Goal: Task Accomplishment & Management: Use online tool/utility

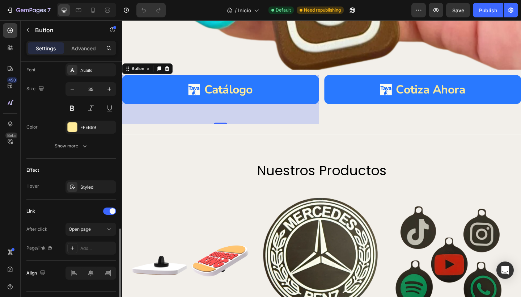
scroll to position [358, 0]
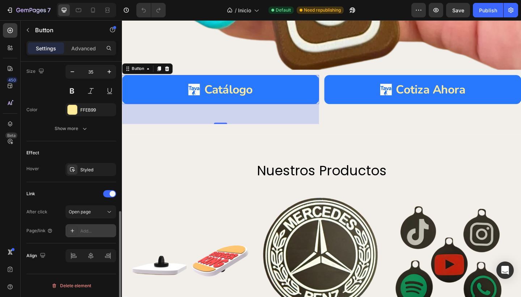
click at [84, 230] on div "Add..." at bounding box center [97, 231] width 34 height 7
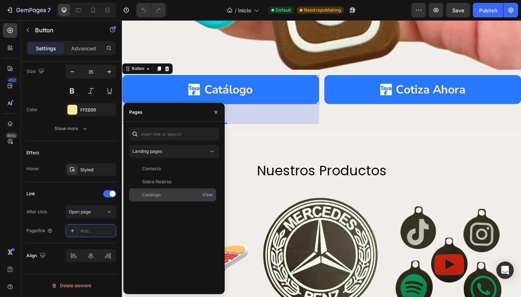
click at [152, 198] on div "Catálogo View" at bounding box center [172, 194] width 87 height 13
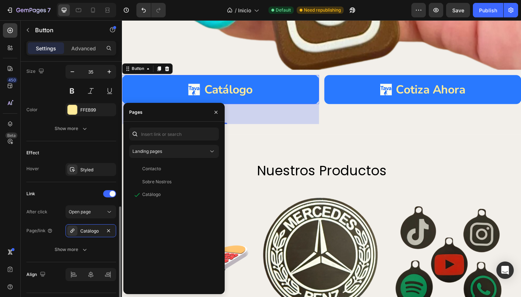
click at [59, 191] on div "Link" at bounding box center [71, 194] width 90 height 12
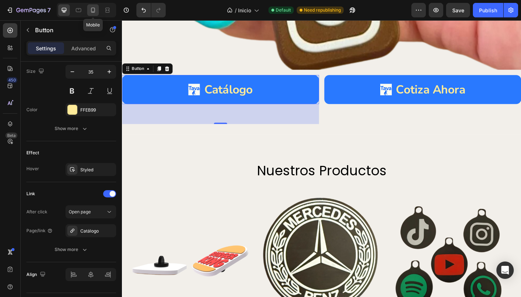
click at [92, 10] on icon at bounding box center [93, 10] width 4 height 5
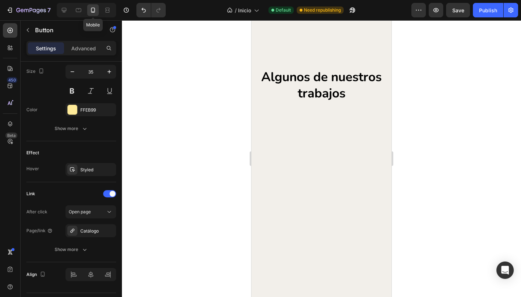
type input "8"
type input "14"
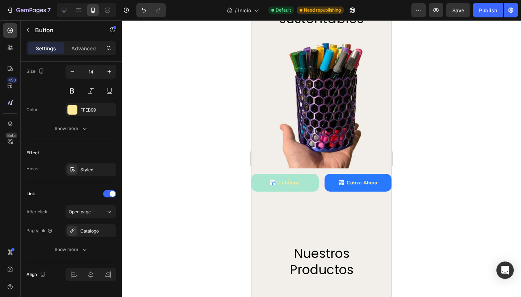
scroll to position [1199, 0]
click at [305, 177] on link "Catálogo" at bounding box center [284, 183] width 67 height 18
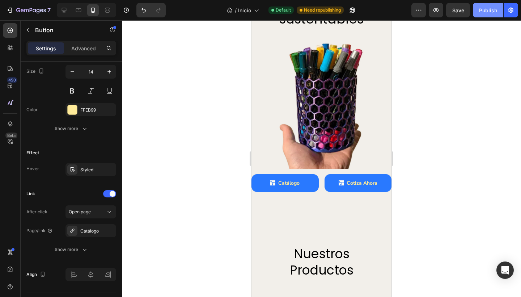
click at [483, 8] on div "Publish" at bounding box center [488, 11] width 18 height 8
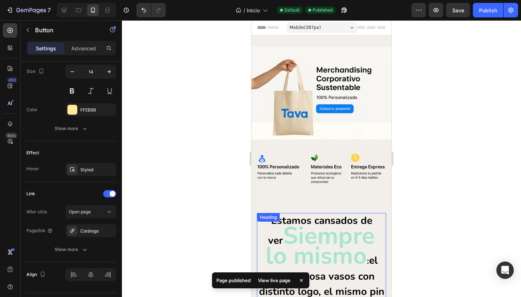
scroll to position [0, 0]
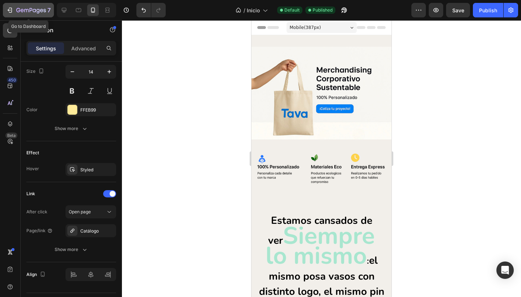
click at [13, 9] on icon "button" at bounding box center [9, 10] width 7 height 7
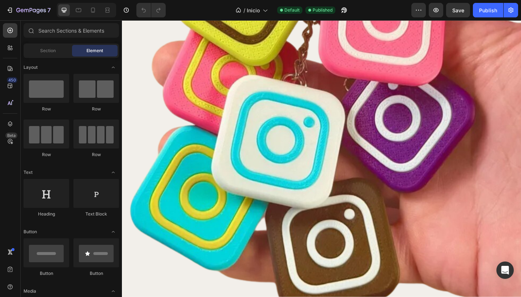
scroll to position [1467, 0]
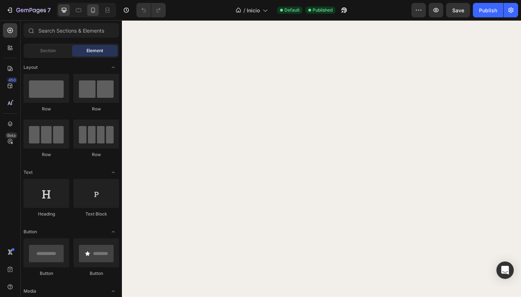
click at [91, 10] on icon at bounding box center [93, 10] width 4 height 5
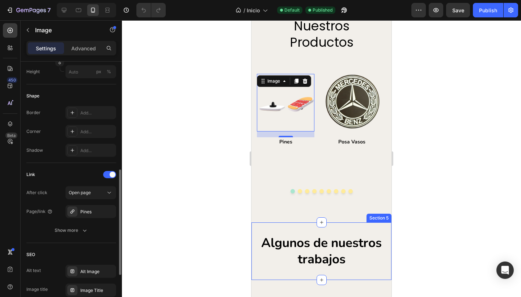
scroll to position [251, 0]
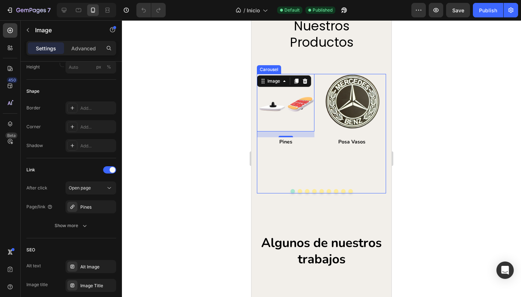
click at [306, 191] on button "Dot" at bounding box center [307, 191] width 4 height 4
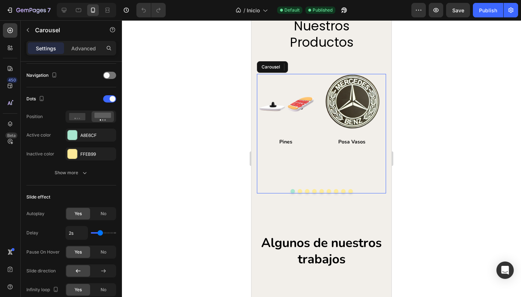
scroll to position [0, 0]
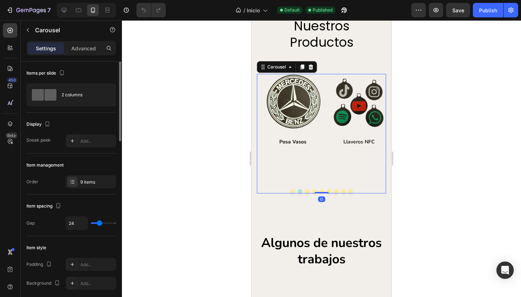
click at [306, 191] on button "Dot" at bounding box center [307, 191] width 4 height 4
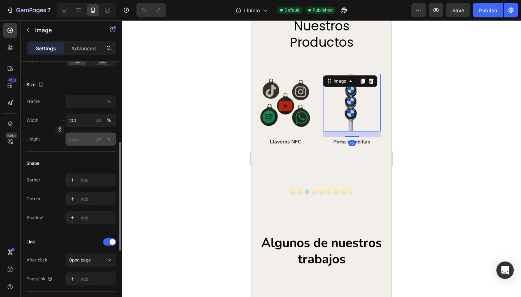
scroll to position [193, 0]
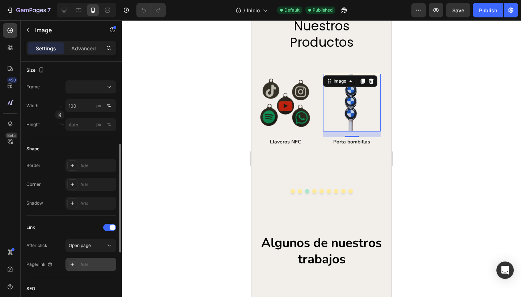
click at [90, 261] on div "Add..." at bounding box center [97, 264] width 34 height 7
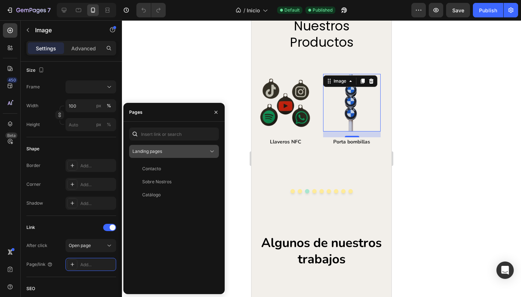
click at [200, 149] on div "Landing pages" at bounding box center [170, 151] width 76 height 7
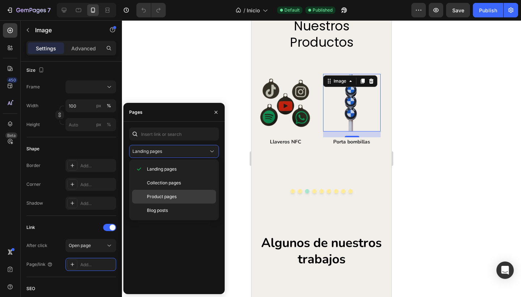
click at [170, 198] on span "Product pages" at bounding box center [162, 196] width 30 height 7
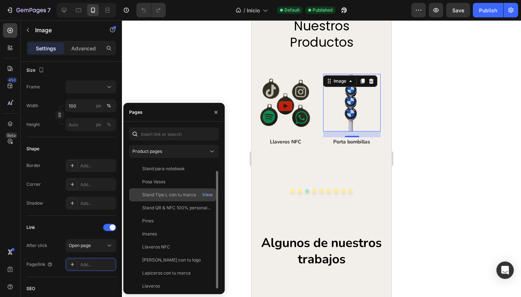
scroll to position [4, 0]
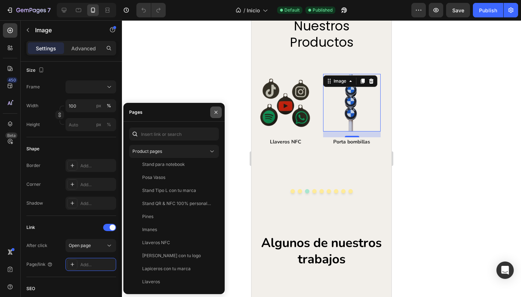
click at [215, 110] on icon "button" at bounding box center [216, 112] width 6 height 6
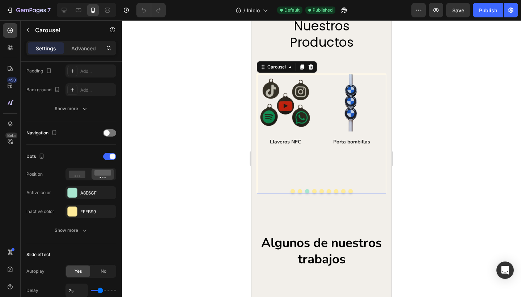
scroll to position [0, 0]
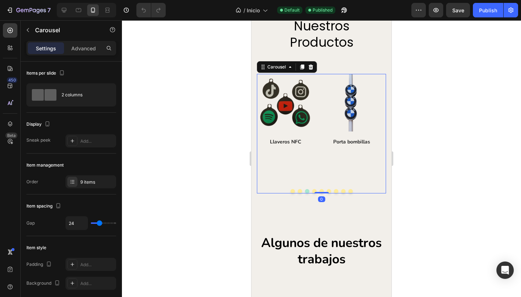
click at [312, 190] on button "Dot" at bounding box center [314, 191] width 4 height 4
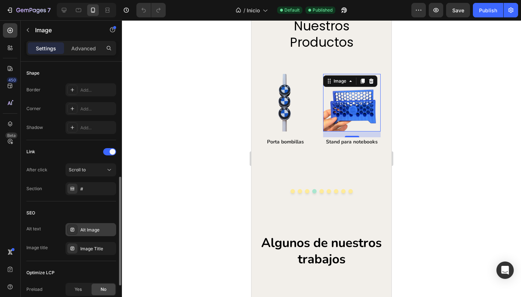
scroll to position [270, 0]
click at [96, 168] on div "Scroll to" at bounding box center [87, 169] width 37 height 7
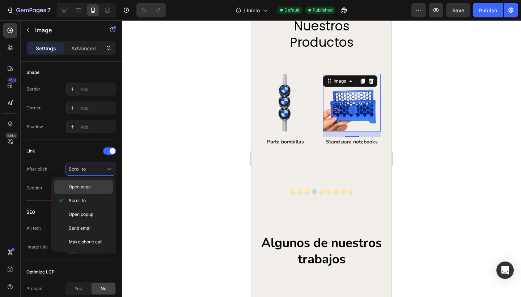
click at [89, 185] on span "Open page" at bounding box center [80, 186] width 22 height 7
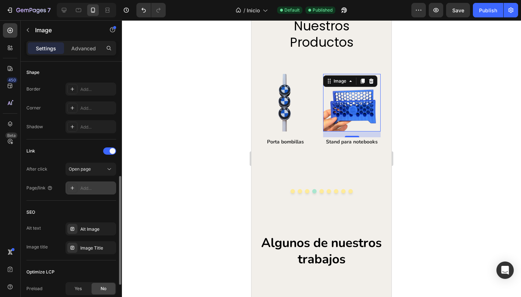
click at [88, 188] on div "Add..." at bounding box center [97, 188] width 34 height 7
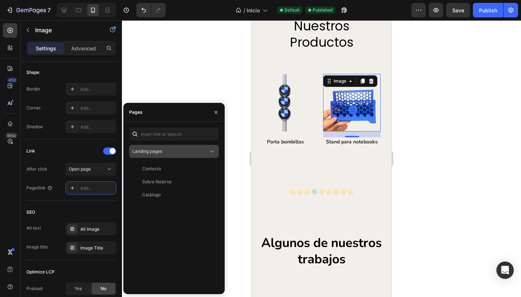
click at [188, 148] on div "Landing pages" at bounding box center [170, 151] width 76 height 7
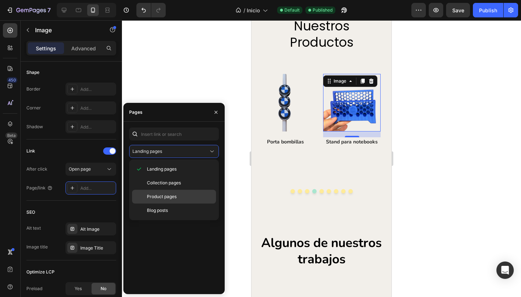
click at [160, 198] on span "Product pages" at bounding box center [162, 196] width 30 height 7
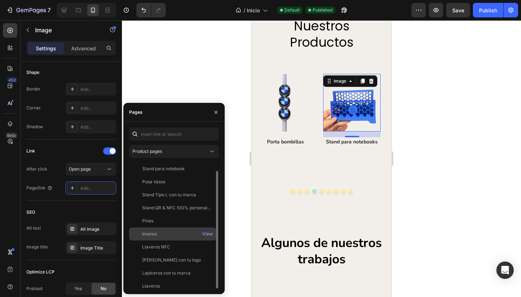
scroll to position [4, 0]
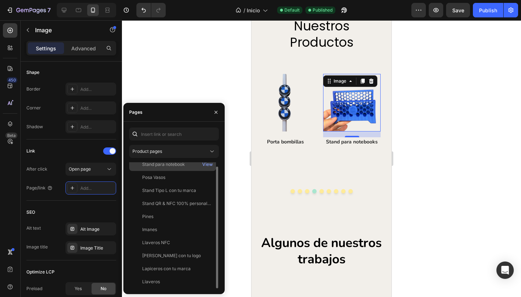
click at [170, 166] on div "Stand para notebook" at bounding box center [163, 164] width 43 height 7
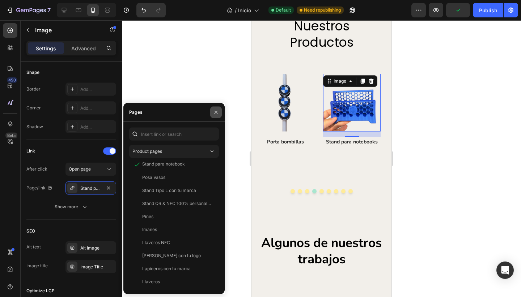
click at [215, 112] on icon "button" at bounding box center [216, 112] width 6 height 6
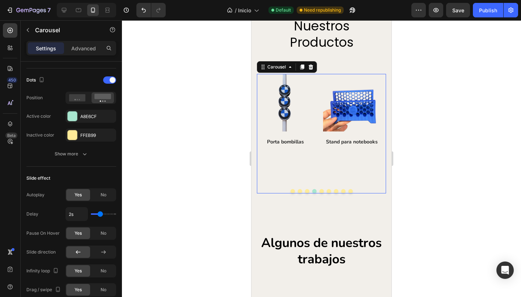
scroll to position [0, 0]
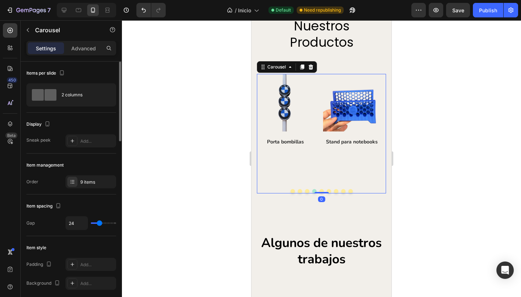
click at [319, 190] on button "Dot" at bounding box center [321, 191] width 4 height 4
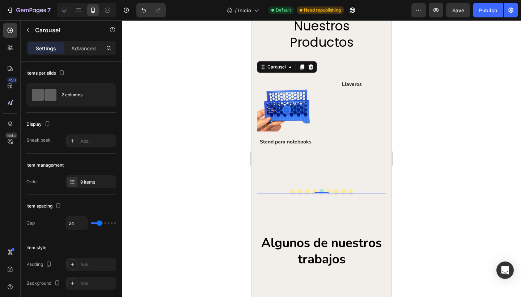
click at [327, 189] on button "Dot" at bounding box center [329, 191] width 4 height 4
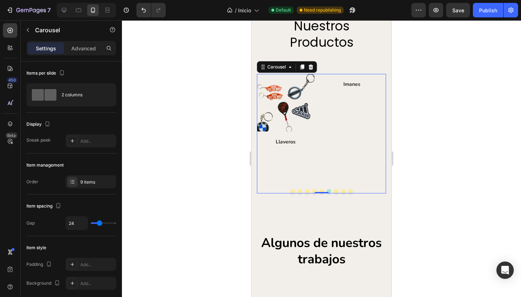
click at [334, 190] on button "Dot" at bounding box center [336, 191] width 4 height 4
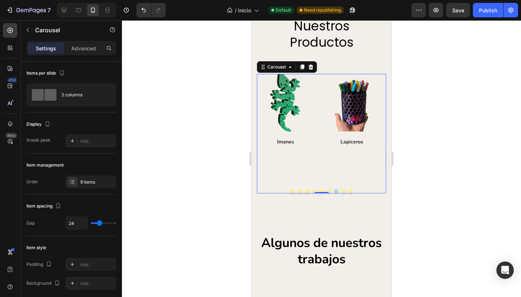
click at [342, 189] on button "Dot" at bounding box center [343, 191] width 4 height 4
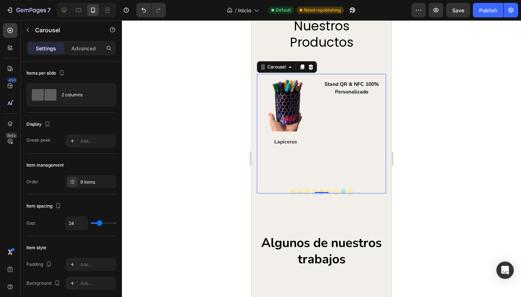
click at [348, 189] on button "Dot" at bounding box center [350, 191] width 4 height 4
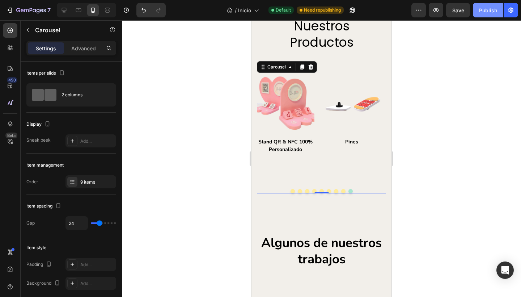
click at [482, 8] on div "Publish" at bounding box center [488, 11] width 18 height 8
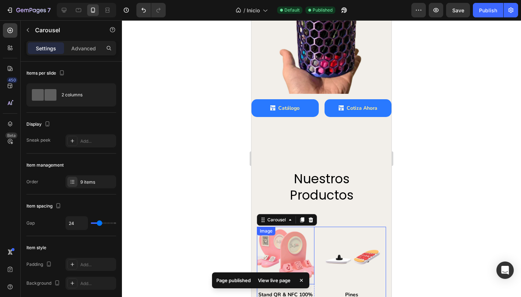
scroll to position [1266, 0]
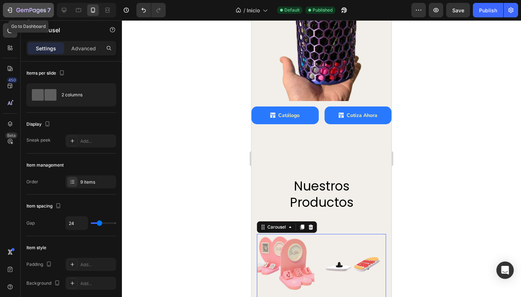
click at [4, 9] on button "7" at bounding box center [28, 10] width 51 height 14
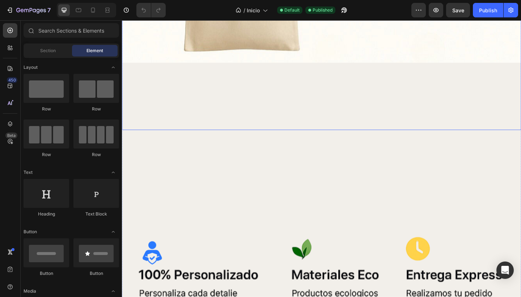
scroll to position [429, 0]
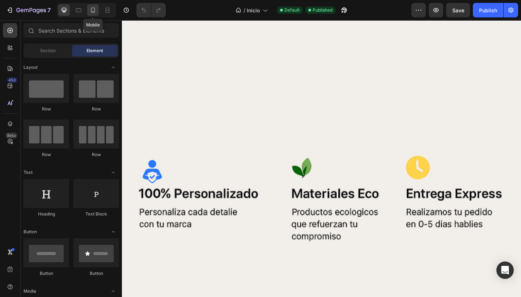
click at [95, 14] on div at bounding box center [93, 10] width 12 height 12
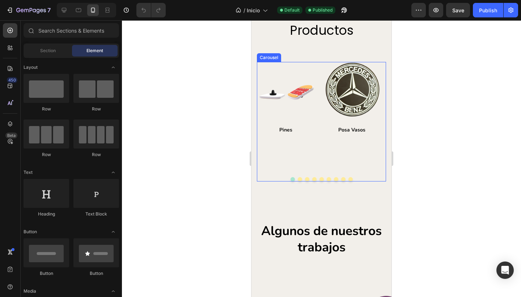
scroll to position [774, 0]
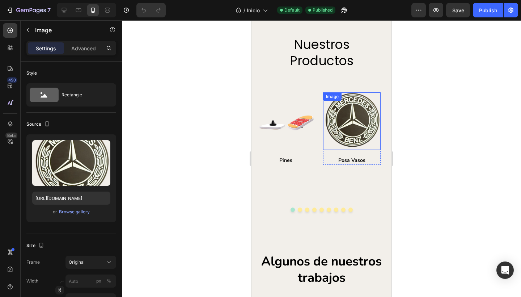
click at [341, 123] on img at bounding box center [352, 121] width 58 height 58
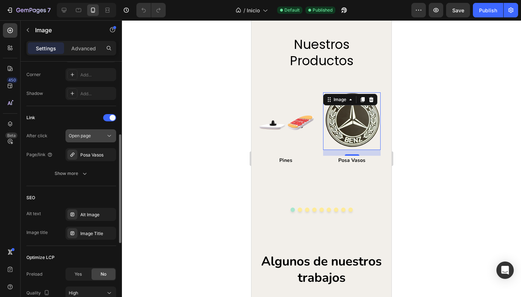
scroll to position [251, 0]
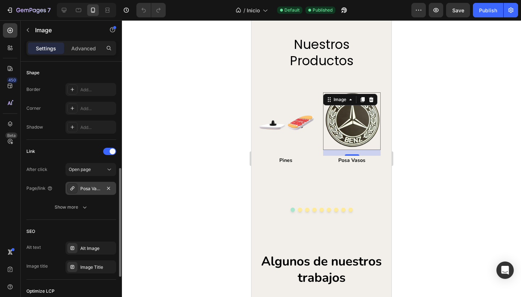
click at [88, 185] on div "Posa Vasos" at bounding box center [90, 188] width 21 height 7
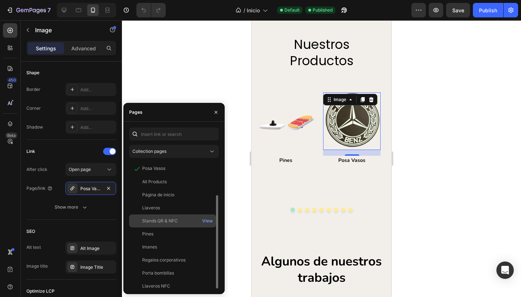
scroll to position [17, 0]
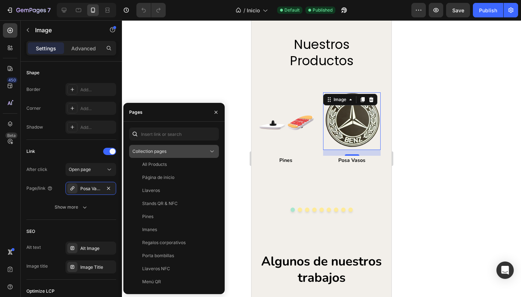
click at [209, 149] on icon at bounding box center [211, 151] width 7 height 7
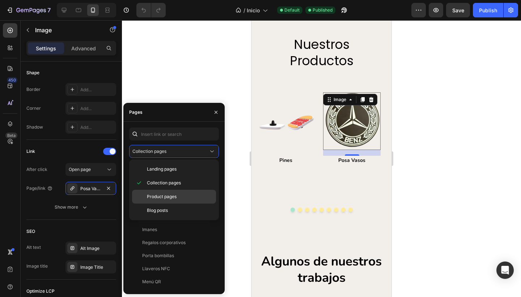
click at [165, 193] on span "Product pages" at bounding box center [162, 196] width 30 height 7
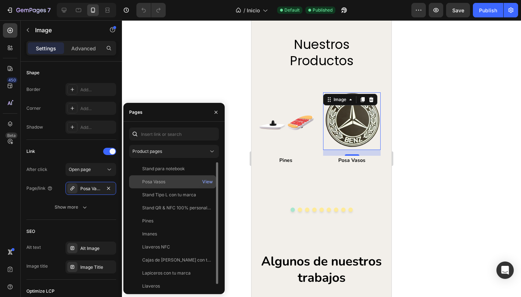
click at [169, 188] on div "Posa Vasos View" at bounding box center [172, 194] width 87 height 13
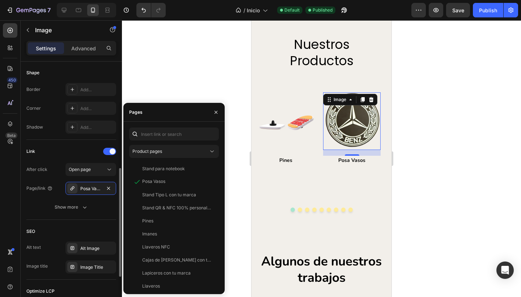
click at [49, 173] on div "After click Open page" at bounding box center [71, 169] width 90 height 13
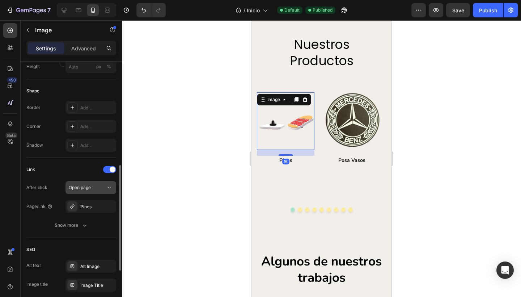
click at [82, 190] on span "Open page" at bounding box center [80, 187] width 22 height 5
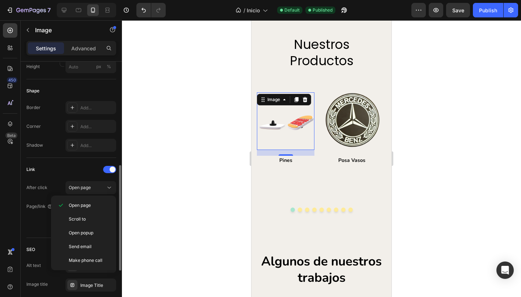
click at [46, 187] on div "After click" at bounding box center [36, 187] width 21 height 7
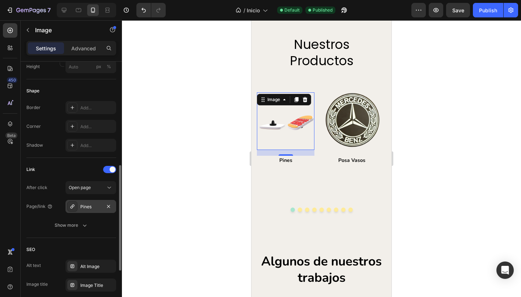
click at [98, 204] on div "Pines" at bounding box center [90, 206] width 21 height 7
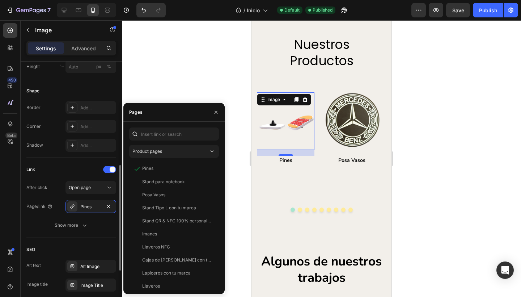
click at [37, 195] on div "After click Open page Page/link Pines Show more" at bounding box center [71, 206] width 90 height 51
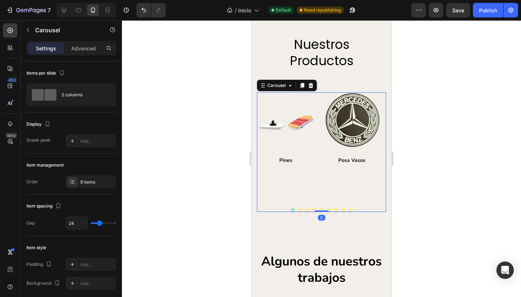
click at [305, 208] on button "Dot" at bounding box center [307, 209] width 4 height 4
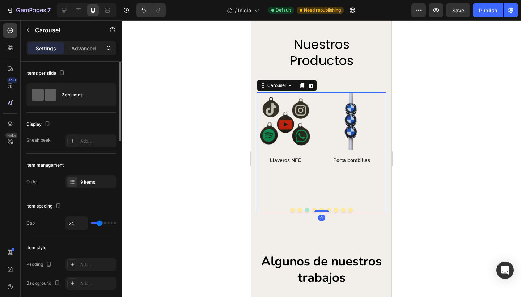
click at [312, 207] on button "Dot" at bounding box center [314, 209] width 4 height 4
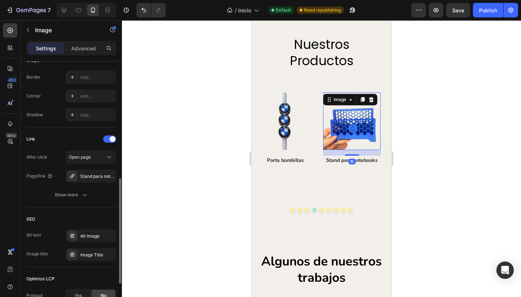
scroll to position [282, 0]
click at [81, 172] on div "Stand para notebook" at bounding box center [90, 175] width 51 height 13
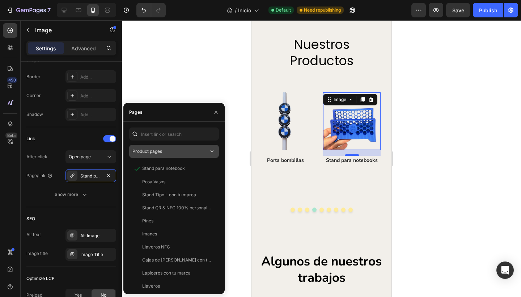
click at [205, 154] on div "Product pages" at bounding box center [170, 151] width 76 height 7
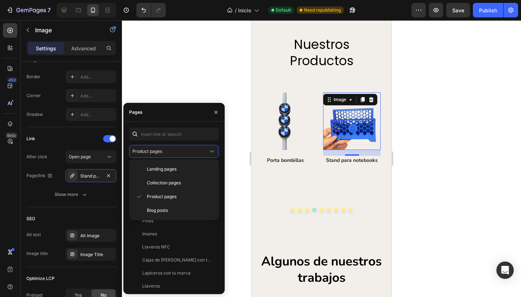
click at [172, 75] on div at bounding box center [321, 158] width 399 height 276
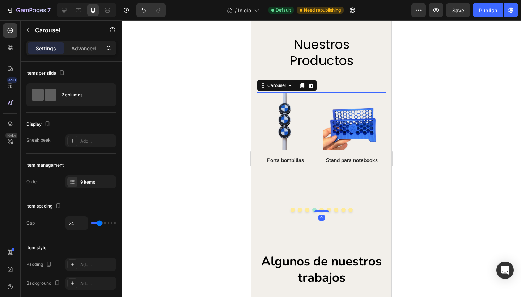
click at [319, 208] on button "Dot" at bounding box center [321, 209] width 4 height 4
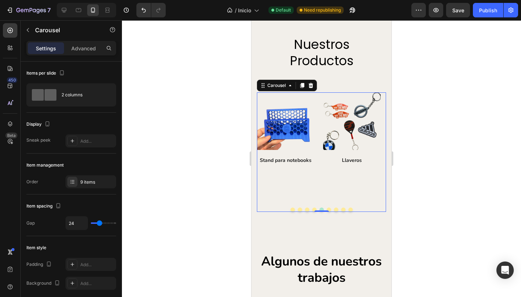
click at [327, 208] on button "Dot" at bounding box center [329, 209] width 4 height 4
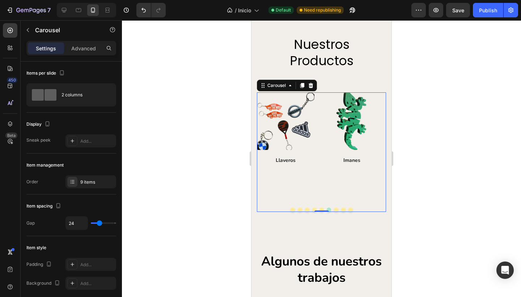
click at [335, 208] on button "Dot" at bounding box center [336, 209] width 4 height 4
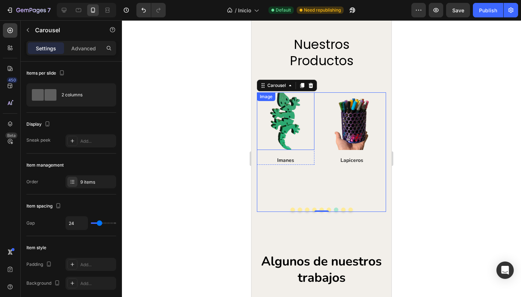
click at [291, 131] on img at bounding box center [286, 121] width 58 height 58
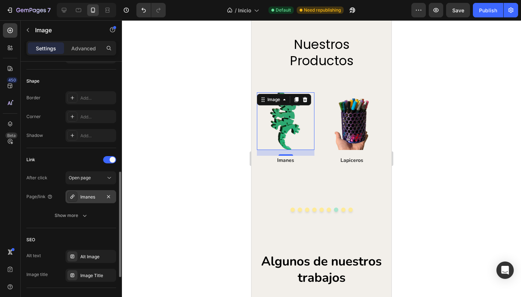
scroll to position [263, 0]
click at [92, 197] on div "Imanes" at bounding box center [90, 195] width 21 height 7
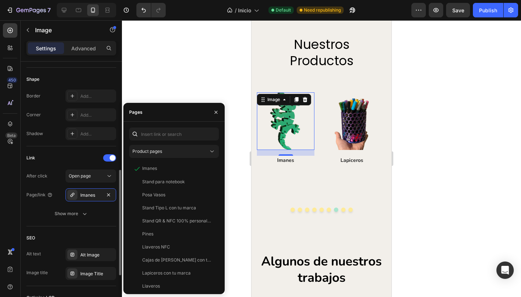
click at [61, 165] on div "Link After click Open page Page/link Imanes Show more" at bounding box center [71, 186] width 90 height 68
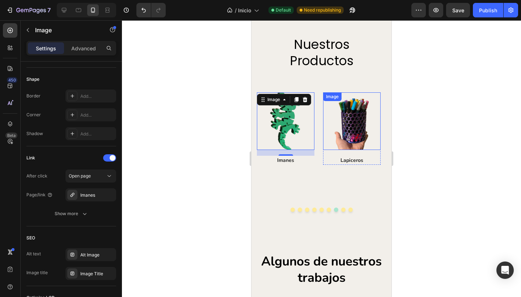
click at [343, 130] on img at bounding box center [352, 121] width 58 height 58
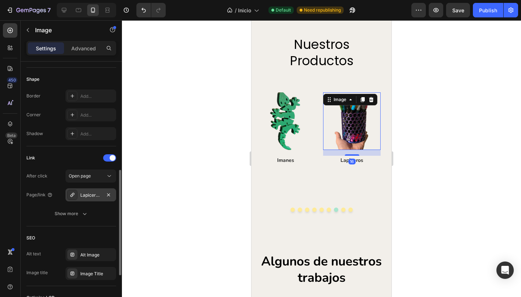
click at [77, 194] on div at bounding box center [72, 195] width 10 height 10
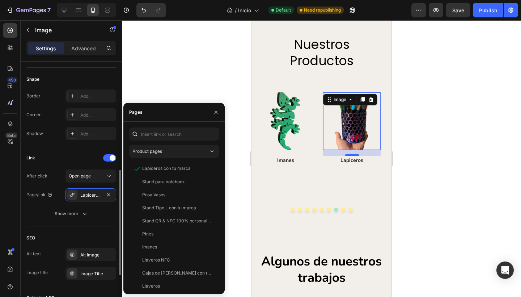
click at [59, 193] on div "Page/link Lapiceros con tu marca" at bounding box center [71, 194] width 90 height 13
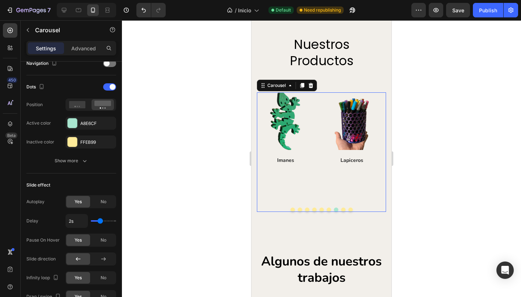
scroll to position [0, 0]
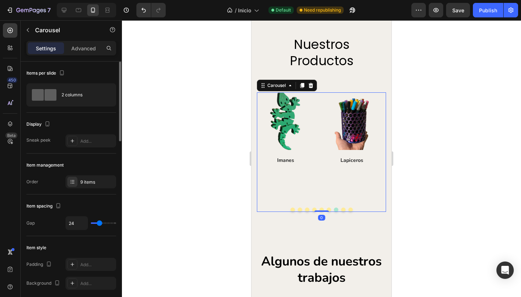
click at [341, 208] on button "Dot" at bounding box center [343, 209] width 4 height 4
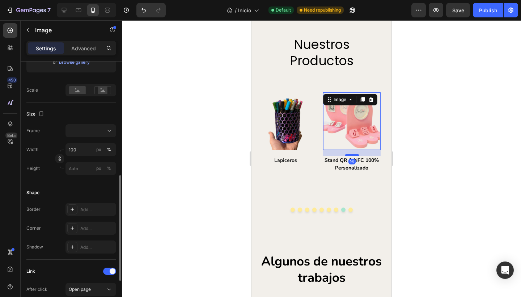
scroll to position [186, 0]
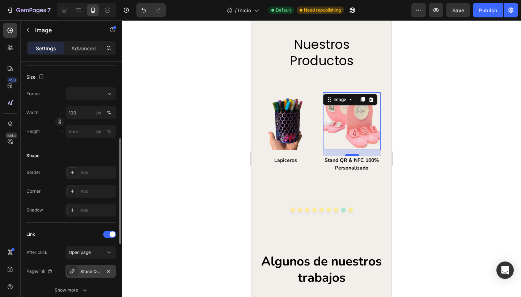
click at [86, 265] on div "Stand QR & NFC 100% personalizado" at bounding box center [90, 270] width 51 height 13
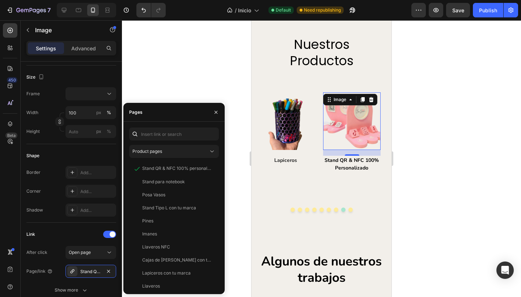
click at [58, 231] on div "Link" at bounding box center [71, 234] width 90 height 12
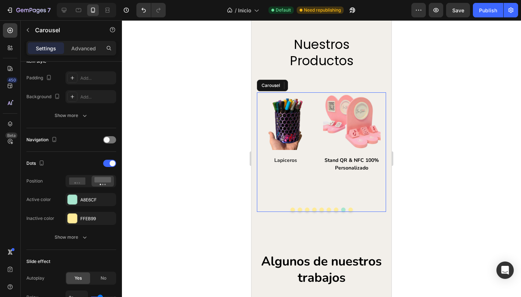
scroll to position [0, 0]
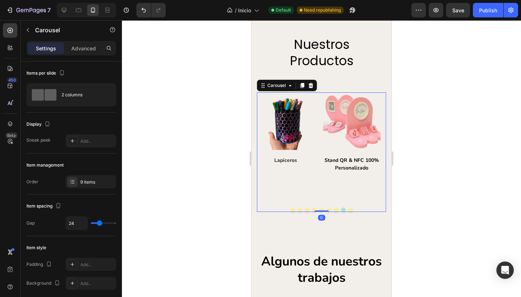
click at [348, 208] on button "Dot" at bounding box center [350, 209] width 4 height 4
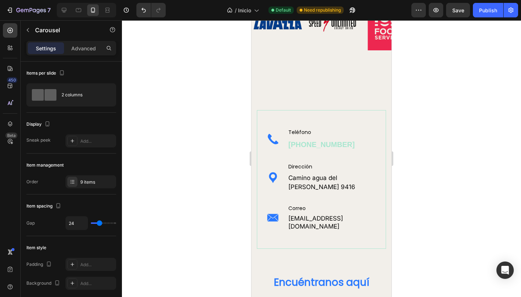
scroll to position [1277, 0]
click at [418, 12] on icon "button" at bounding box center [418, 10] width 7 height 7
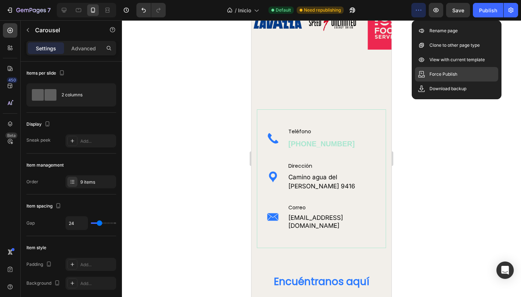
click at [429, 74] on p "Force Publish" at bounding box center [443, 74] width 28 height 7
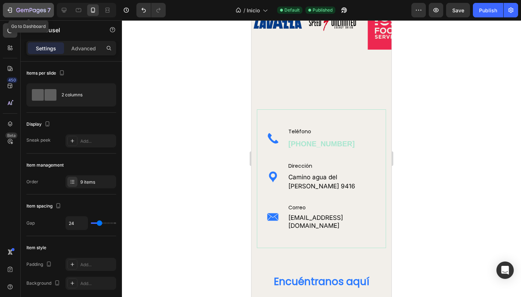
click at [7, 12] on icon "button" at bounding box center [9, 10] width 7 height 7
